Goal: Transaction & Acquisition: Obtain resource

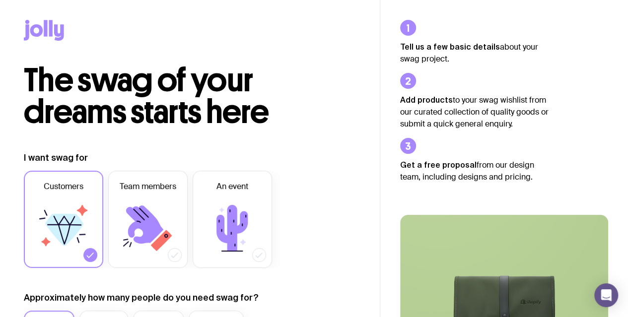
click at [65, 219] on icon at bounding box center [64, 230] width 38 height 32
click at [0, 0] on input "Customers" at bounding box center [0, 0] width 0 height 0
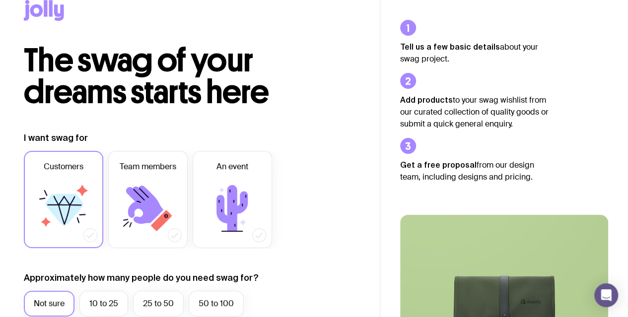
click at [65, 219] on icon at bounding box center [64, 210] width 38 height 32
click at [0, 0] on input "Customers" at bounding box center [0, 0] width 0 height 0
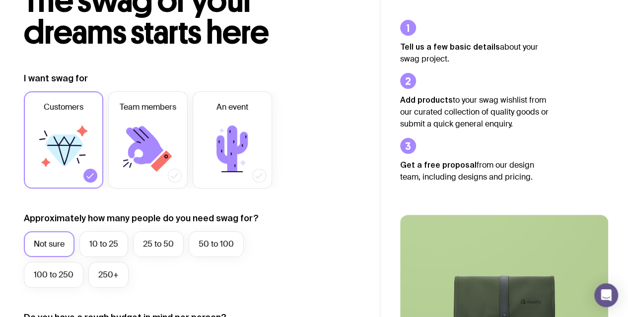
scroll to position [139, 0]
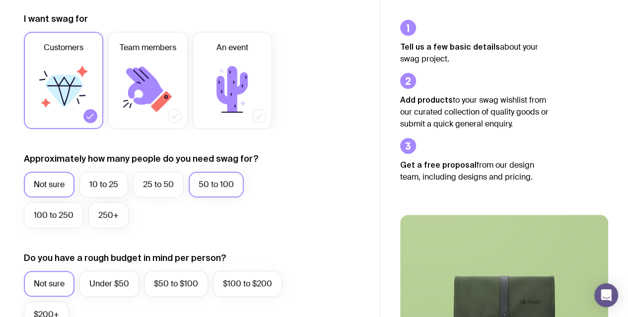
click at [229, 175] on label "50 to 100" at bounding box center [216, 185] width 55 height 26
click at [0, 0] on input "50 to 100" at bounding box center [0, 0] width 0 height 0
click at [30, 184] on label "Not sure" at bounding box center [49, 185] width 51 height 26
click at [0, 0] on input "Not sure" at bounding box center [0, 0] width 0 height 0
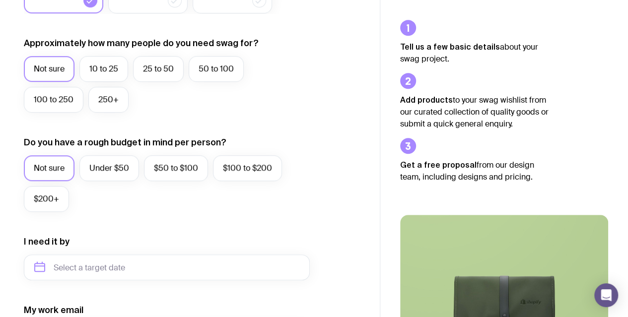
scroll to position [298, 0]
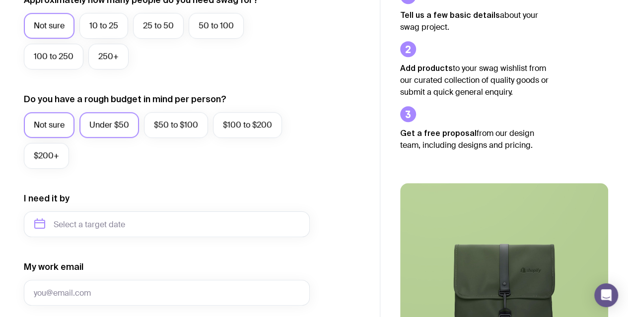
click at [122, 123] on label "Under $50" at bounding box center [109, 125] width 60 height 26
click at [0, 0] on input "Under $50" at bounding box center [0, 0] width 0 height 0
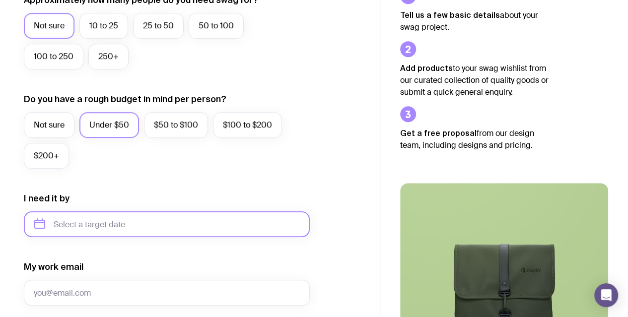
click at [173, 222] on input "text" at bounding box center [167, 225] width 286 height 26
click at [133, 258] on icon "button" at bounding box center [135, 258] width 12 height 12
click at [46, 281] on button "Jan" at bounding box center [47, 281] width 36 height 20
type input "[DATE]"
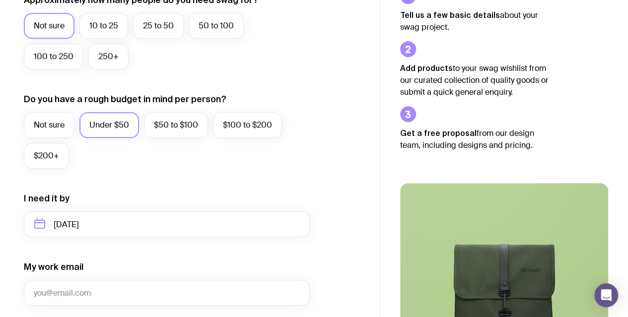
click at [326, 204] on div "I want swag for Customers Team members An event Approximately how many people d…" at bounding box center [190, 178] width 332 height 649
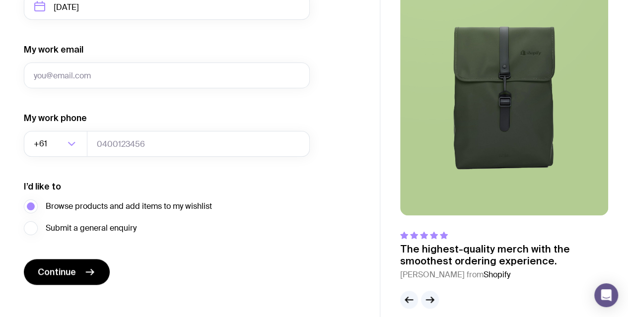
scroll to position [516, 0]
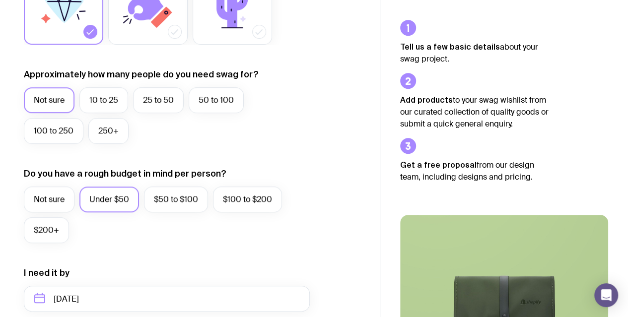
scroll to position [278, 0]
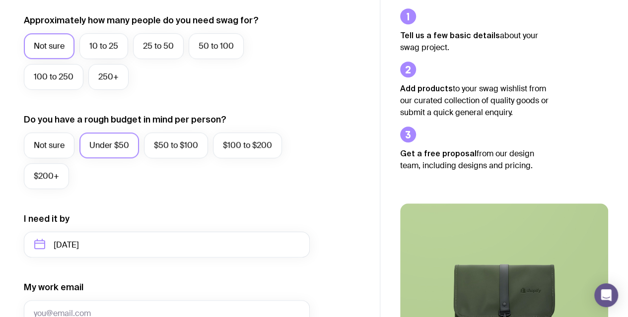
click at [329, 83] on div "I want swag for Customers Team members An event Approximately how many people d…" at bounding box center [190, 198] width 332 height 649
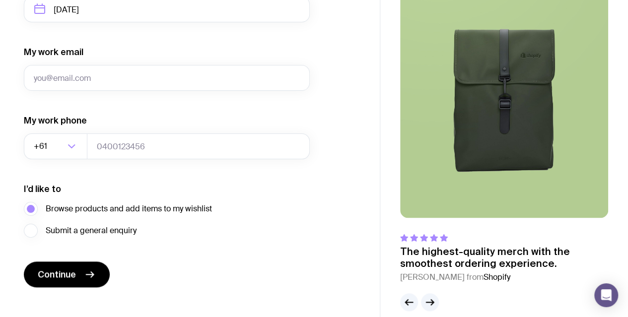
scroll to position [526, 0]
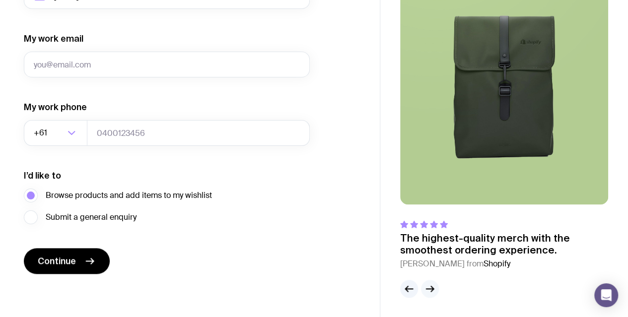
click at [426, 290] on icon "button" at bounding box center [430, 289] width 12 height 12
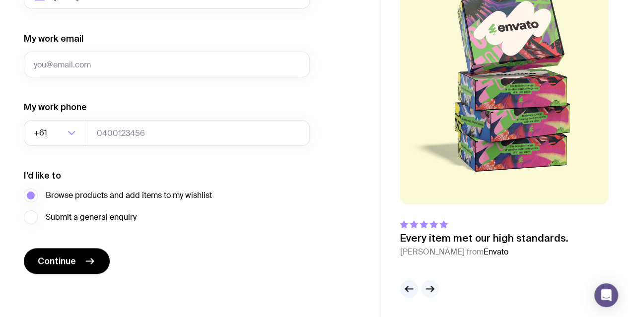
click at [426, 290] on icon "button" at bounding box center [430, 289] width 12 height 12
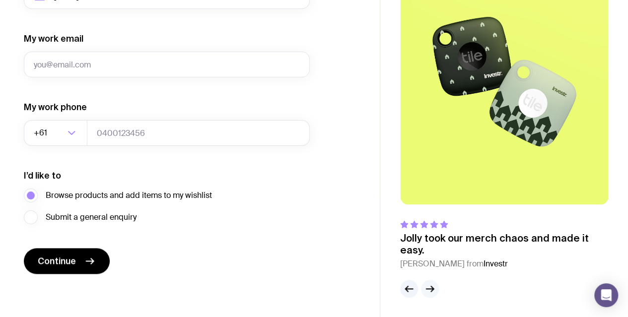
click at [426, 290] on icon "button" at bounding box center [430, 289] width 12 height 12
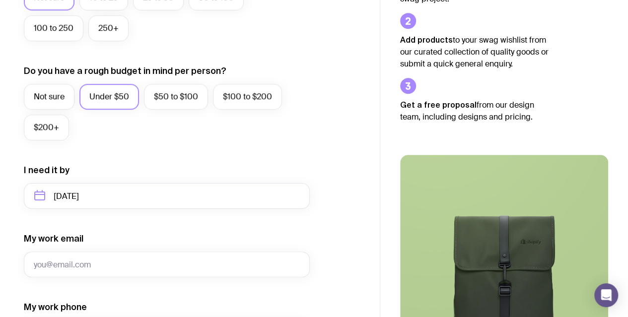
scroll to position [348, 0]
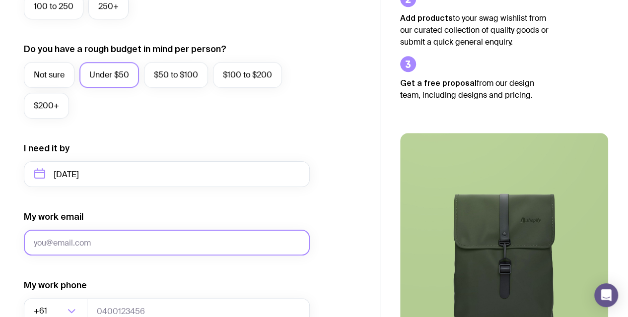
click at [127, 237] on input "My work email" at bounding box center [167, 243] width 286 height 26
type input "[EMAIL_ADDRESS][DOMAIN_NAME]"
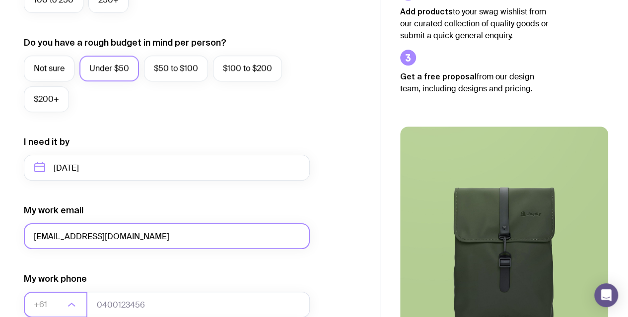
scroll to position [215, 0]
type input "0497866695"
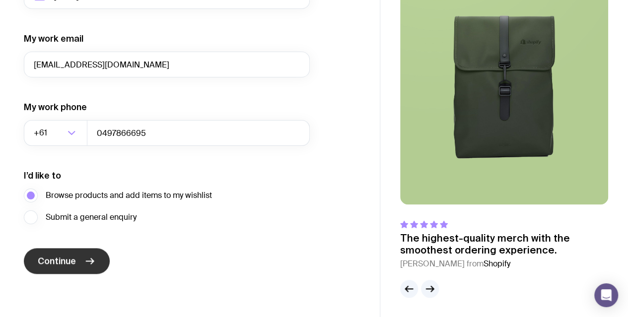
click at [60, 255] on span "Continue" at bounding box center [57, 261] width 38 height 12
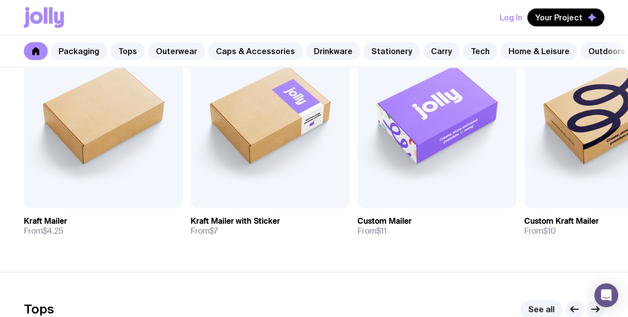
scroll to position [226, 0]
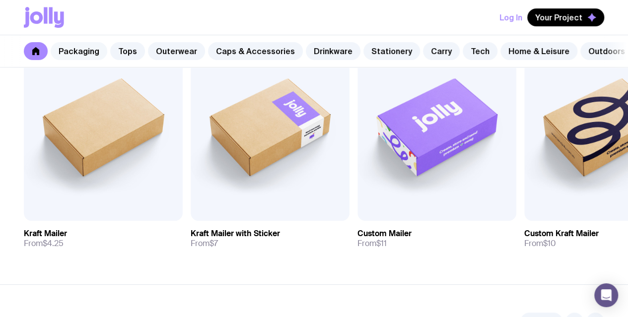
click at [82, 52] on link "Packaging" at bounding box center [79, 51] width 57 height 18
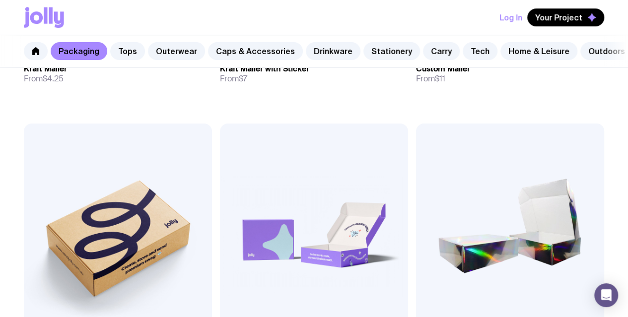
scroll to position [437, 0]
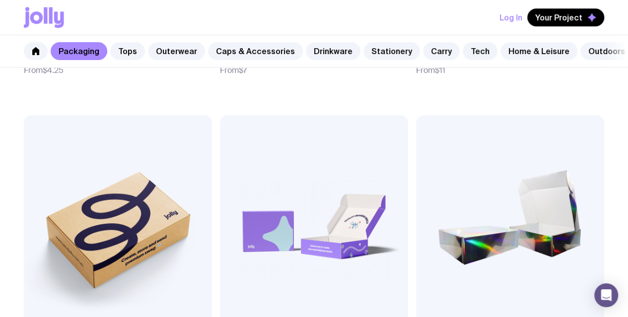
drag, startPoint x: 519, startPoint y: 160, endPoint x: 536, endPoint y: 214, distance: 56.1
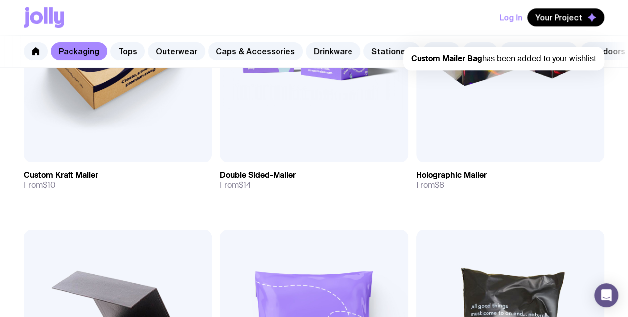
scroll to position [656, 0]
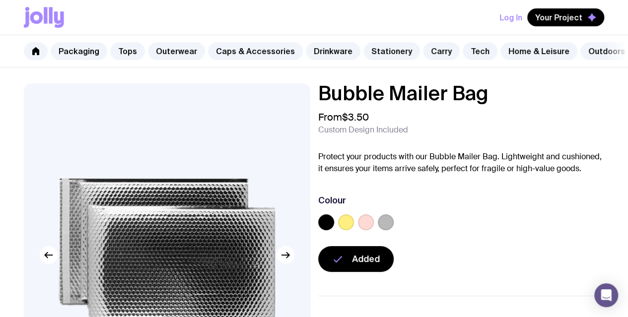
click at [354, 230] on label at bounding box center [346, 223] width 16 height 16
click at [0, 0] on input "radio" at bounding box center [0, 0] width 0 height 0
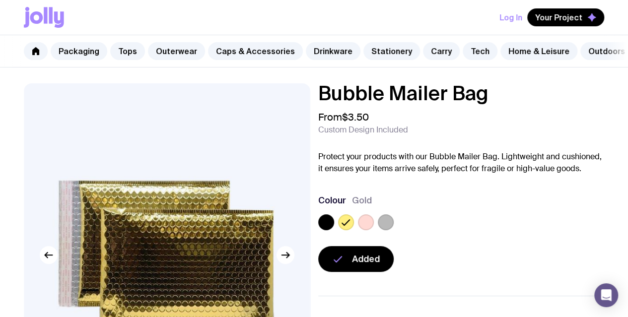
click at [374, 230] on label at bounding box center [366, 223] width 16 height 16
click at [0, 0] on input "radio" at bounding box center [0, 0] width 0 height 0
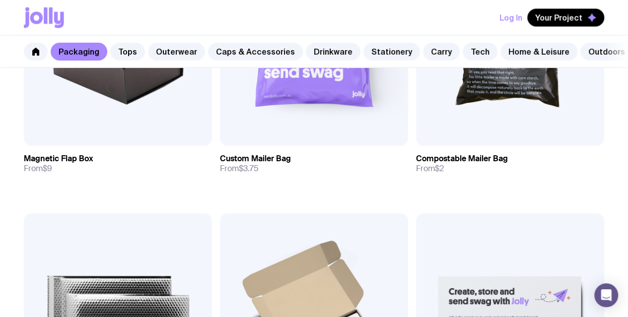
scroll to position [934, 0]
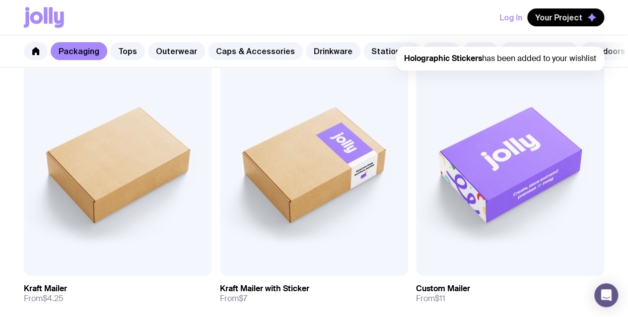
scroll to position [198, 0]
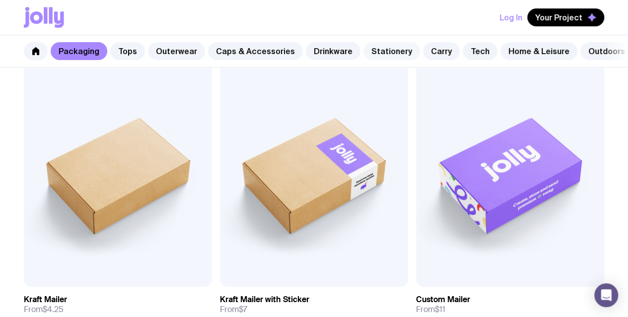
click at [381, 49] on link "Stationery" at bounding box center [392, 51] width 57 height 18
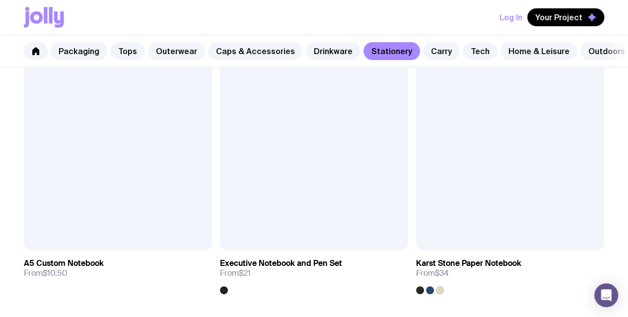
scroll to position [1450, 0]
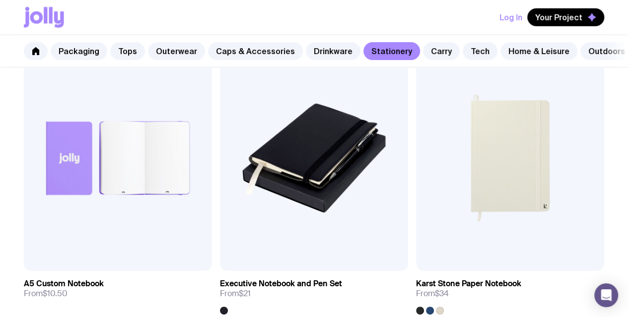
scroll to position [1410, 0]
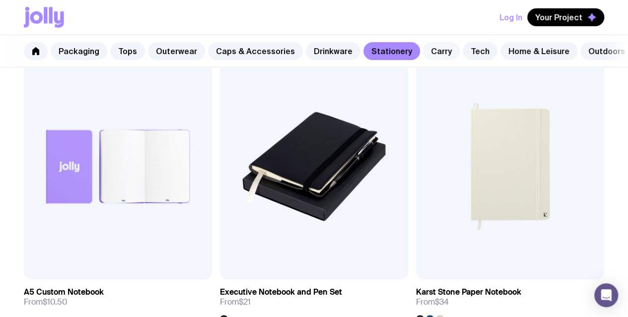
click at [437, 57] on link "Carry" at bounding box center [441, 51] width 37 height 18
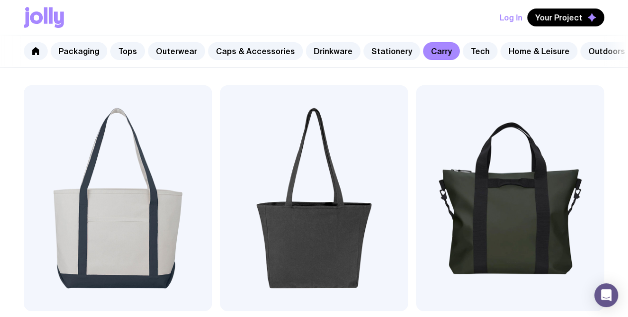
scroll to position [476, 0]
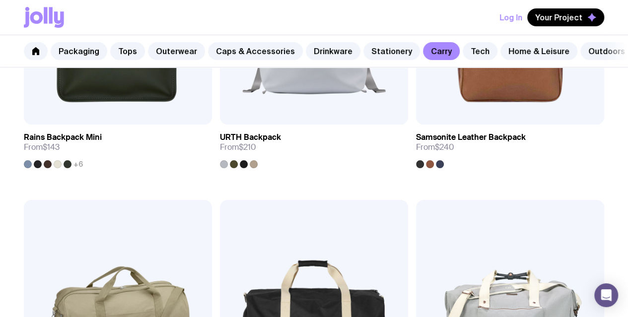
scroll to position [1887, 0]
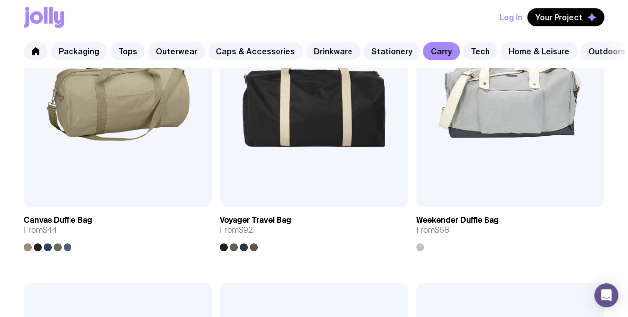
scroll to position [2145, 0]
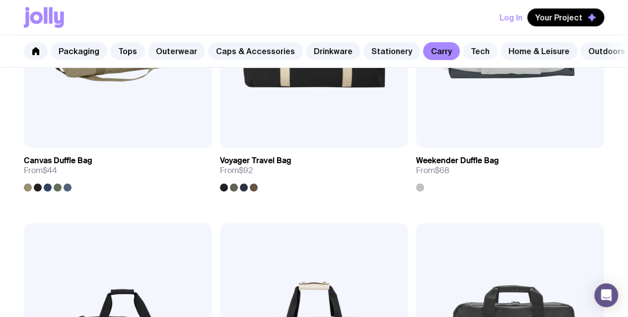
click at [467, 50] on link "Tech" at bounding box center [480, 51] width 35 height 18
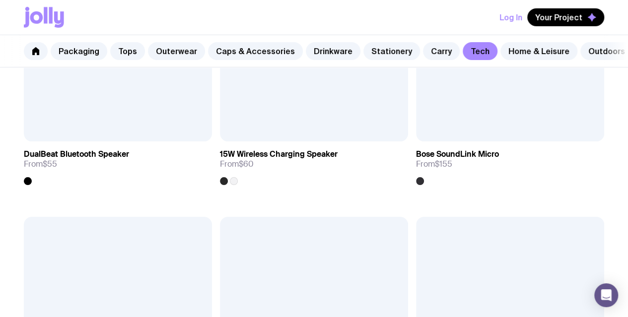
scroll to position [1782, 0]
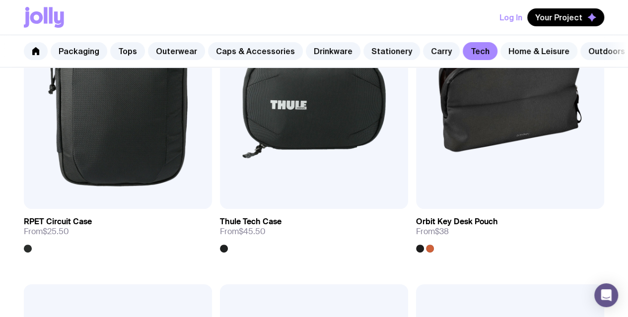
click at [514, 46] on link "Home & Leisure" at bounding box center [539, 51] width 77 height 18
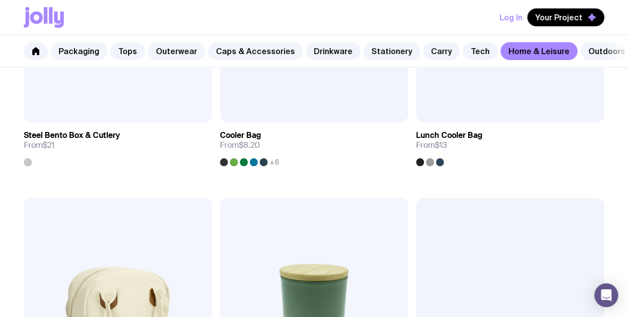
scroll to position [1905, 0]
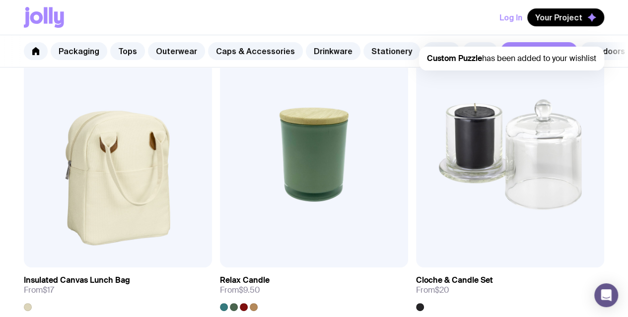
scroll to position [2035, 0]
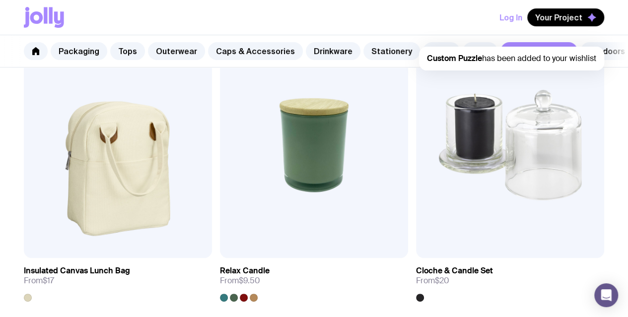
click at [607, 47] on nav "Packaging Tops Outerwear Caps & Accessories Drinkware Stationery Carry Tech Hom…" at bounding box center [314, 51] width 628 height 32
click at [606, 51] on nav "Packaging Tops Outerwear Caps & Accessories Drinkware Stationery Carry Tech Hom…" at bounding box center [314, 51] width 628 height 32
click at [312, 47] on link "Drinkware" at bounding box center [333, 51] width 55 height 18
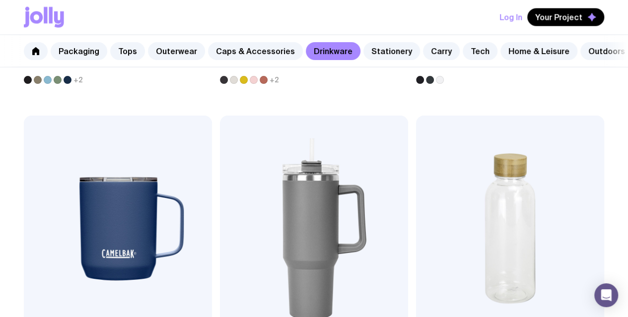
scroll to position [1034, 0]
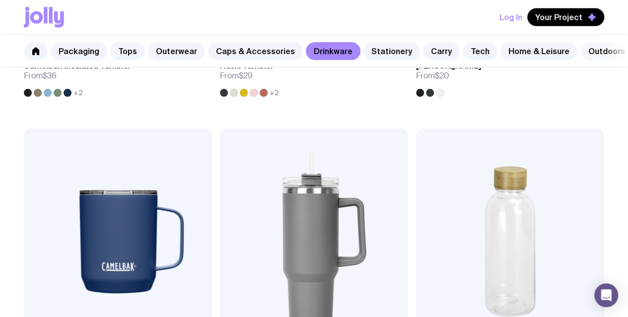
click at [597, 50] on link "Outdoors" at bounding box center [607, 51] width 53 height 18
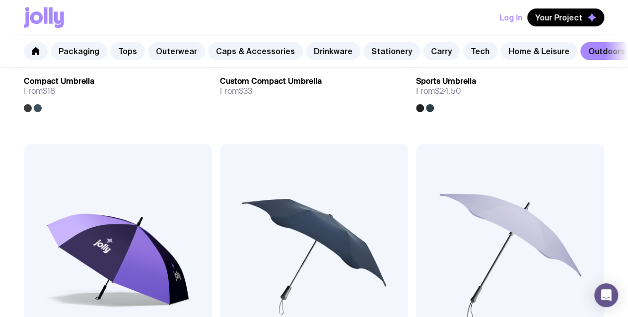
scroll to position [694, 0]
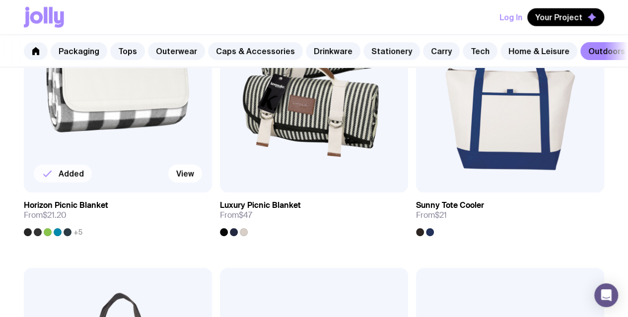
scroll to position [1190, 0]
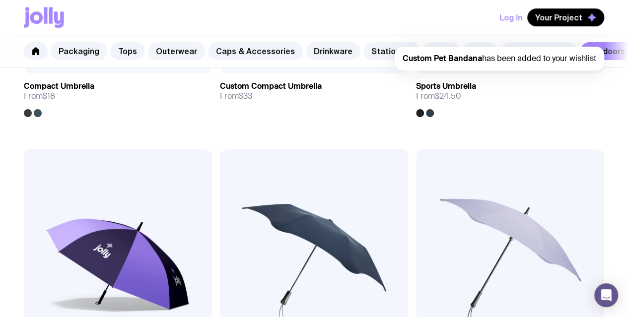
scroll to position [337, 0]
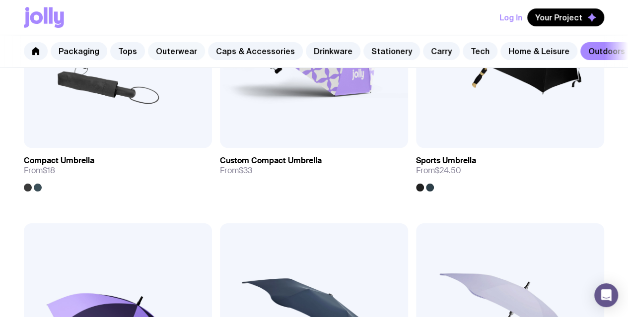
click at [152, 53] on link "Outerwear" at bounding box center [176, 51] width 57 height 18
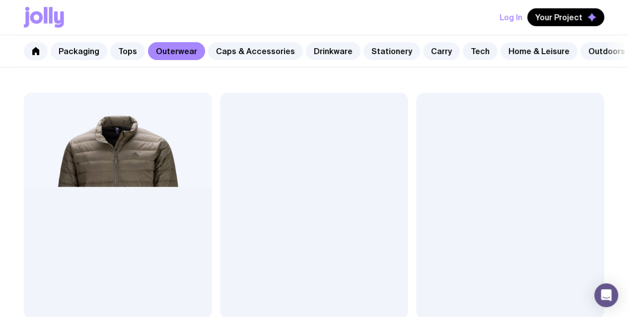
scroll to position [1389, 0]
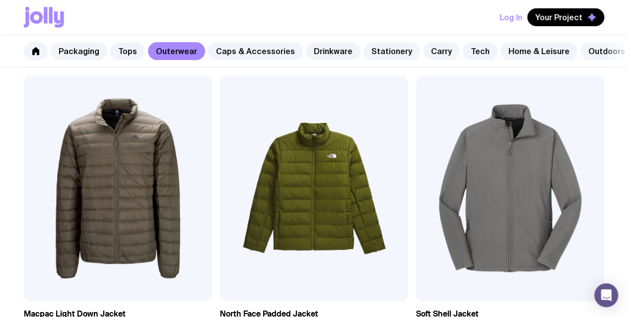
click at [20, 44] on nav "Packaging Tops Outerwear Caps & Accessories Drinkware Stationery Carry Tech Hom…" at bounding box center [314, 51] width 628 height 32
click at [31, 54] on link at bounding box center [36, 51] width 24 height 18
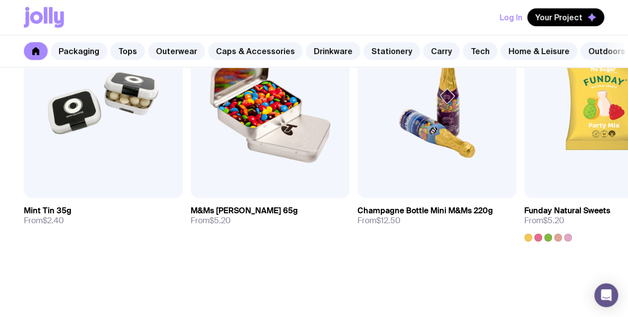
scroll to position [3492, 0]
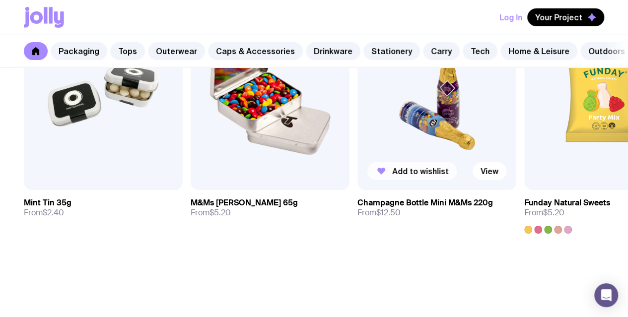
click at [395, 176] on span "Add to wishlist" at bounding box center [420, 171] width 57 height 10
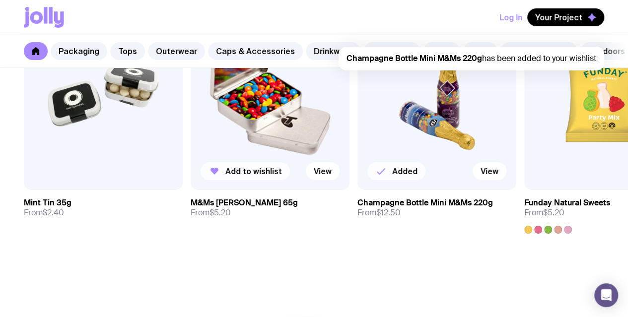
click at [264, 176] on span "Add to wishlist" at bounding box center [253, 171] width 57 height 10
click at [68, 176] on span "Add to wishlist" at bounding box center [87, 171] width 57 height 10
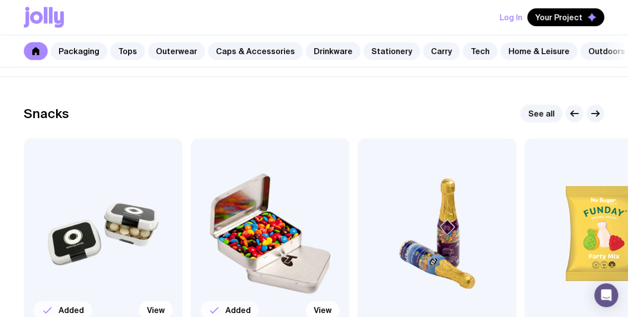
scroll to position [0, 56]
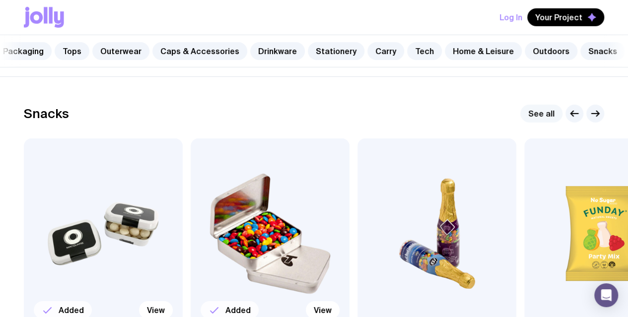
click at [543, 123] on link "See all" at bounding box center [541, 114] width 42 height 18
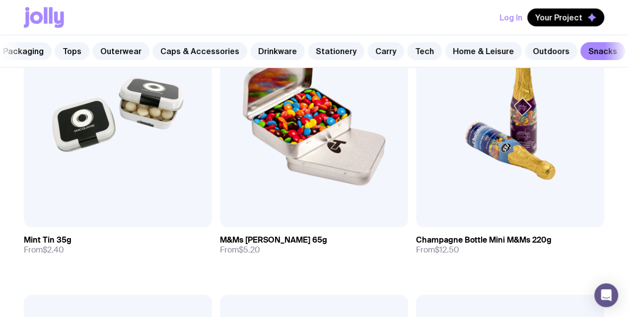
scroll to position [258, 0]
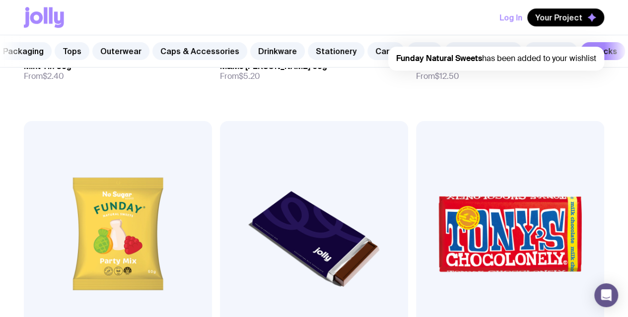
scroll to position [437, 0]
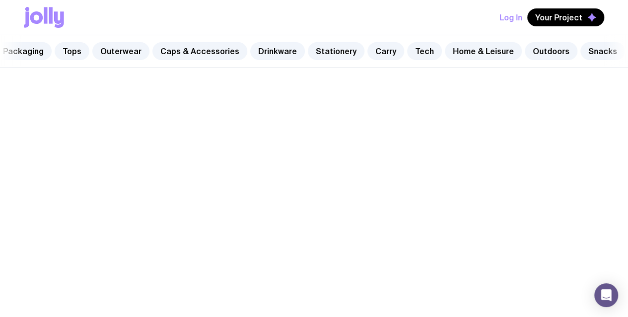
scroll to position [142, 0]
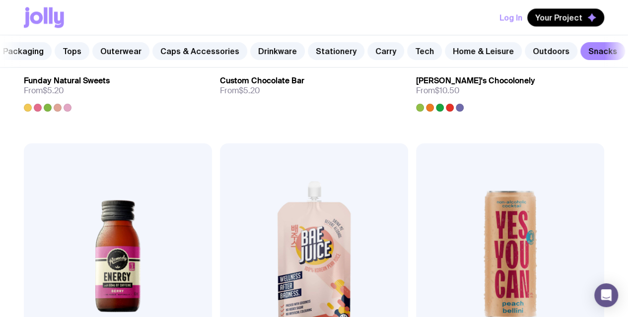
scroll to position [718, 0]
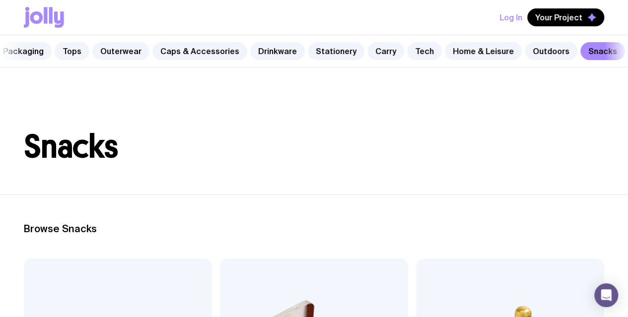
scroll to position [0, 0]
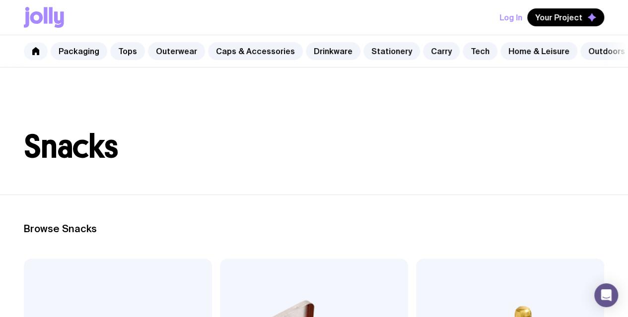
click at [33, 51] on icon at bounding box center [35, 51] width 7 height 8
